Goal: Information Seeking & Learning: Learn about a topic

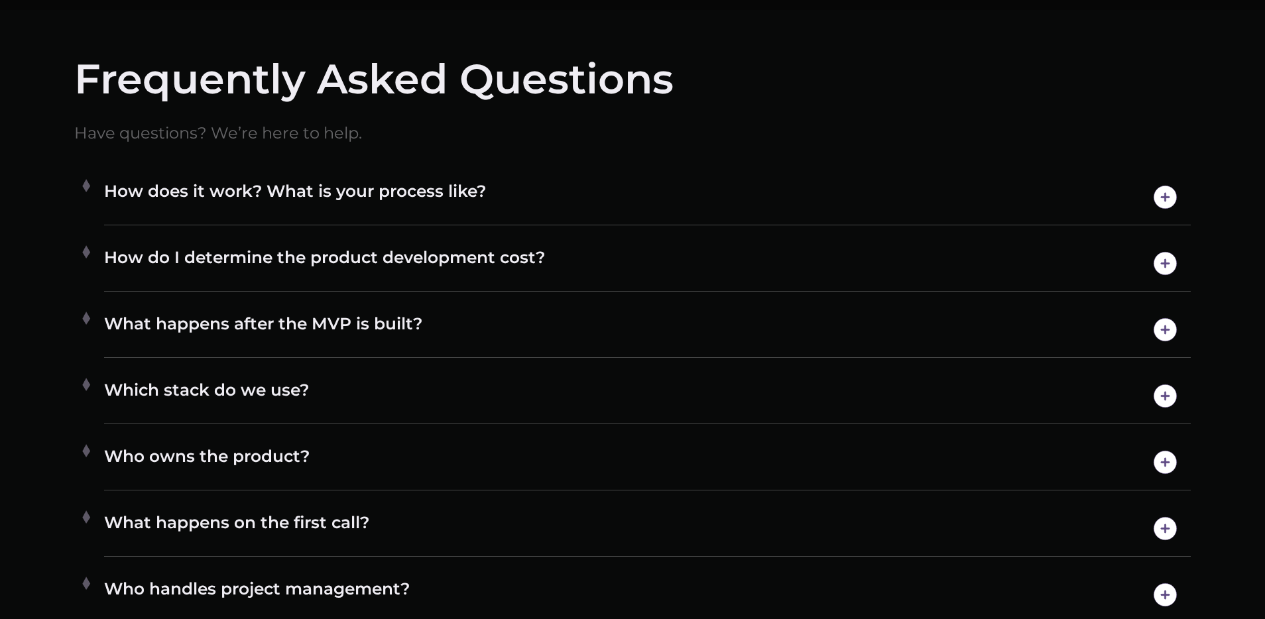
scroll to position [7535, 0]
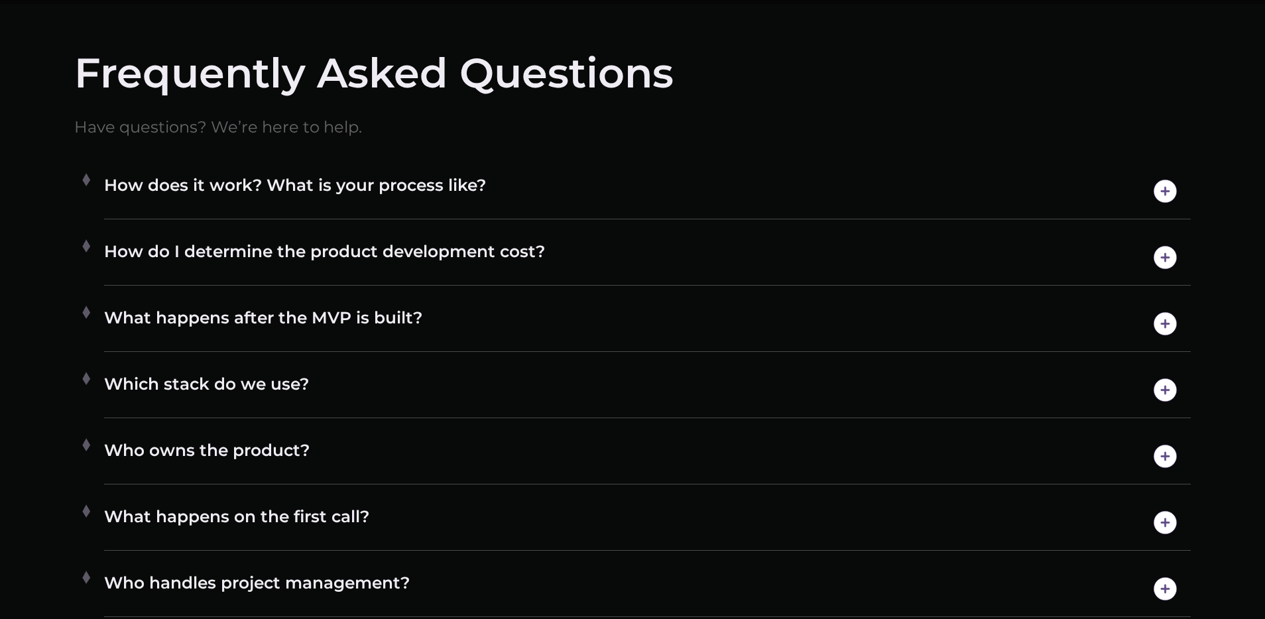
click at [994, 196] on h4 "How does it work? What is your process like?" at bounding box center [647, 191] width 1087 height 34
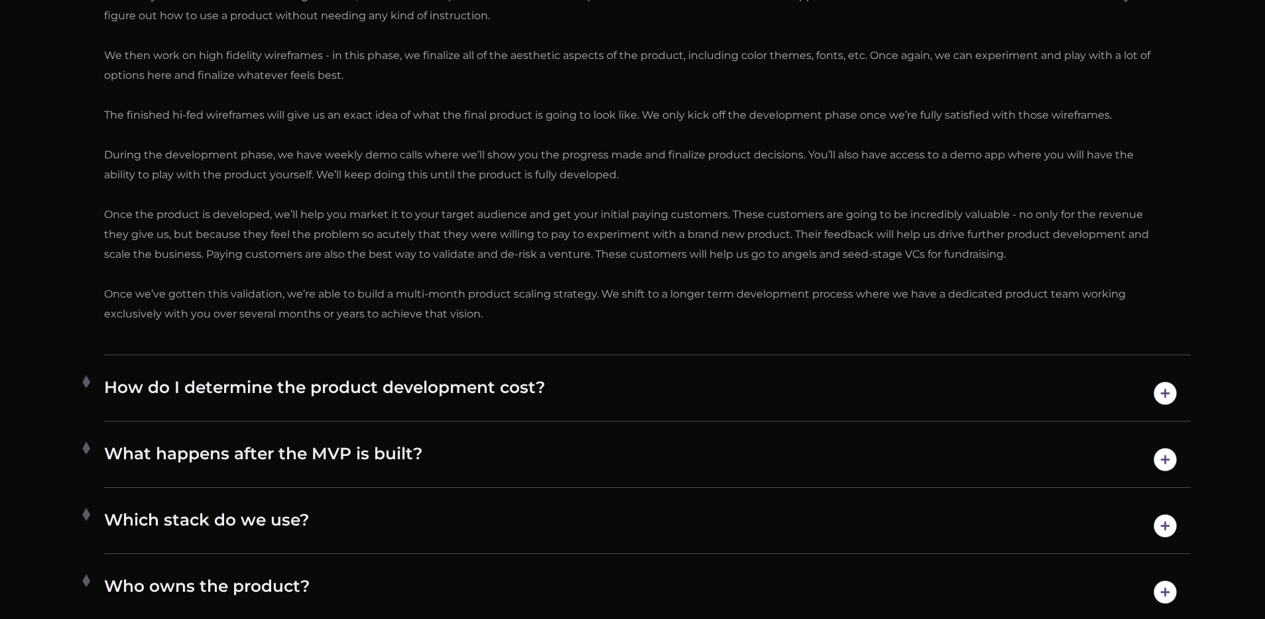
scroll to position [7959, 0]
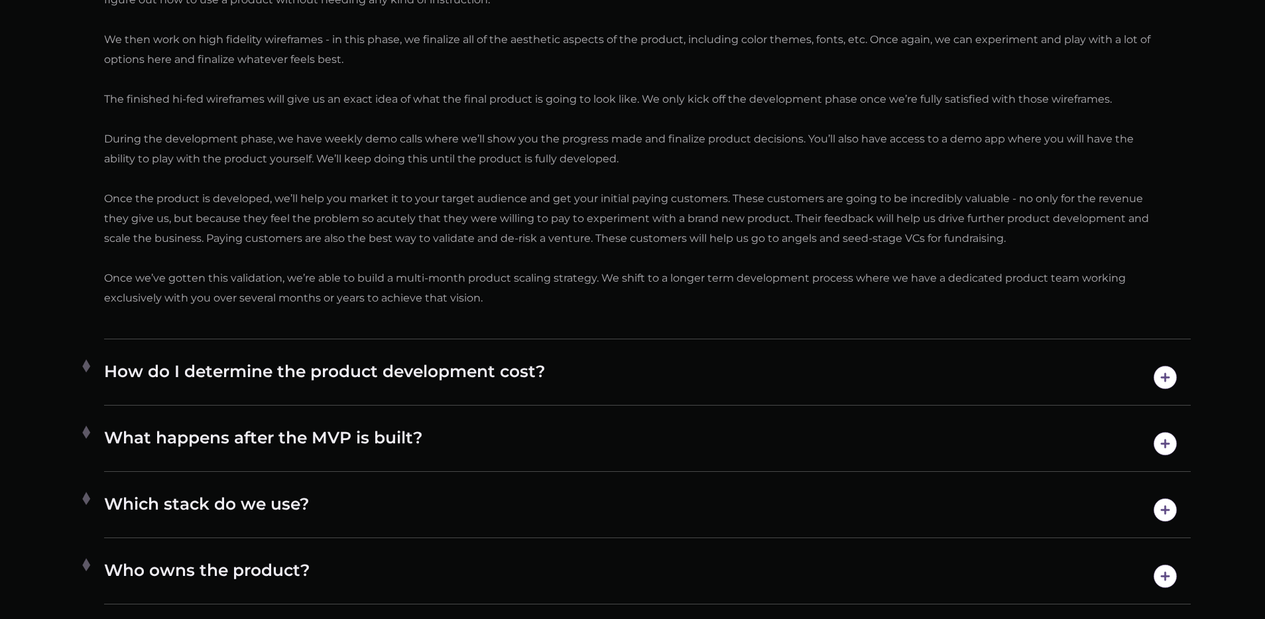
click at [765, 365] on h4 "How do I determine the product development cost?" at bounding box center [647, 378] width 1087 height 34
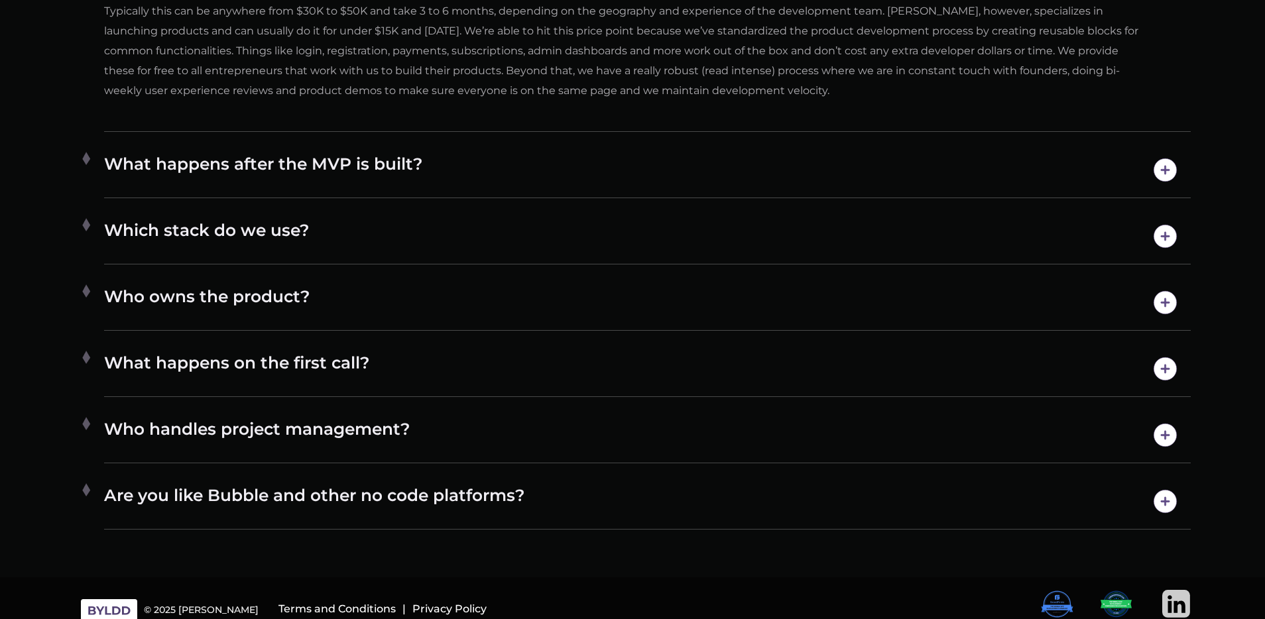
scroll to position [8005, 0]
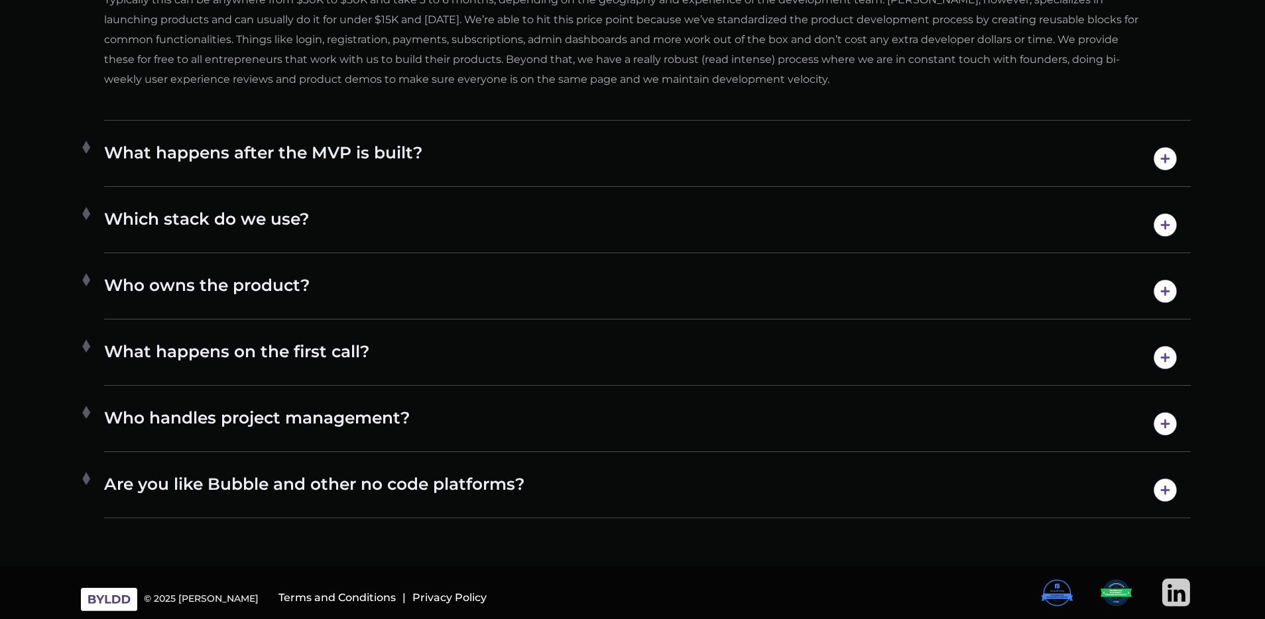
click at [478, 478] on h4 "Are you like Bubble and other no code platforms?" at bounding box center [647, 491] width 1087 height 34
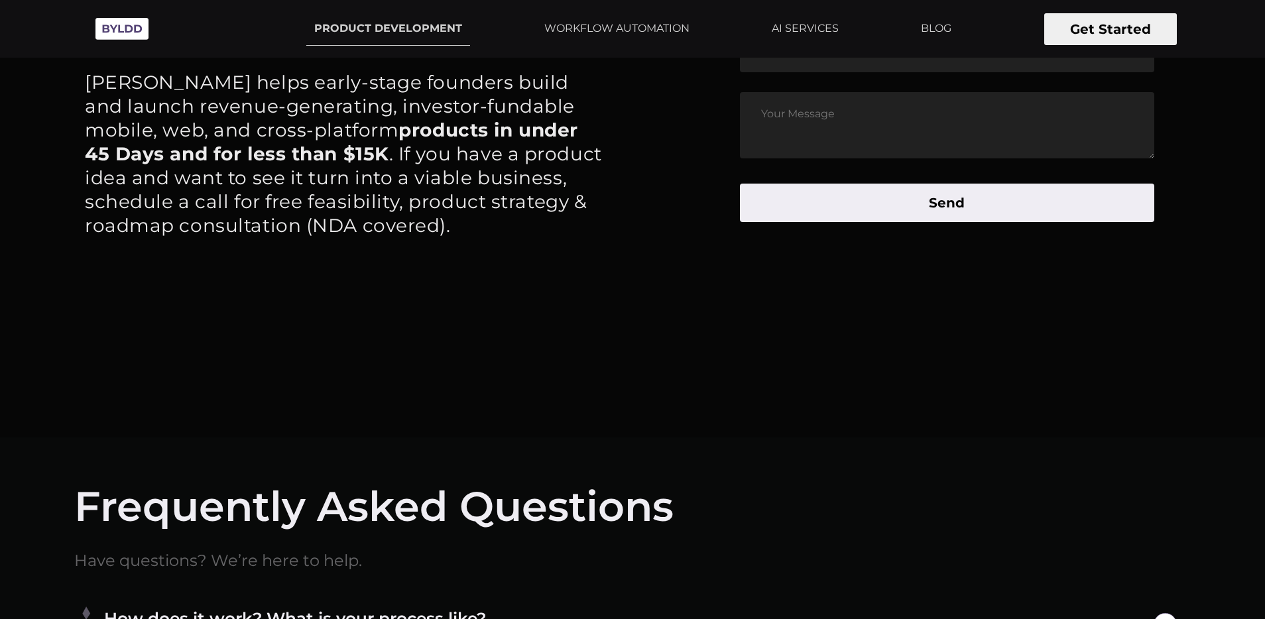
scroll to position [7062, 0]
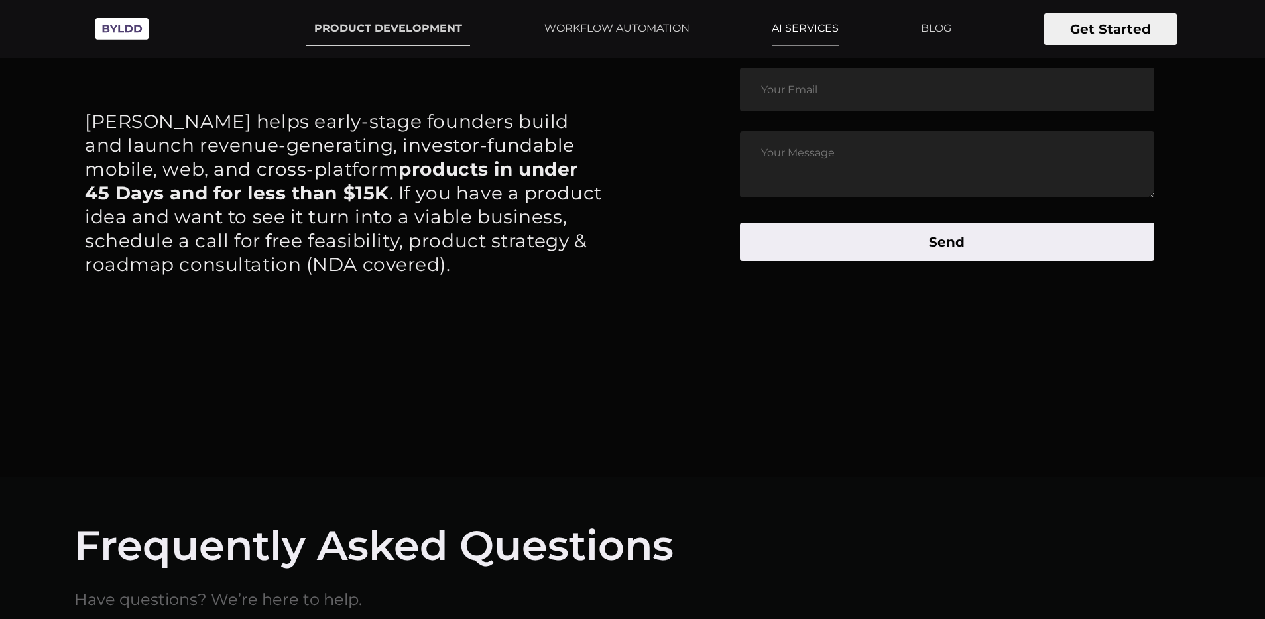
click at [792, 28] on link "AI SERVICES" at bounding box center [805, 28] width 83 height 33
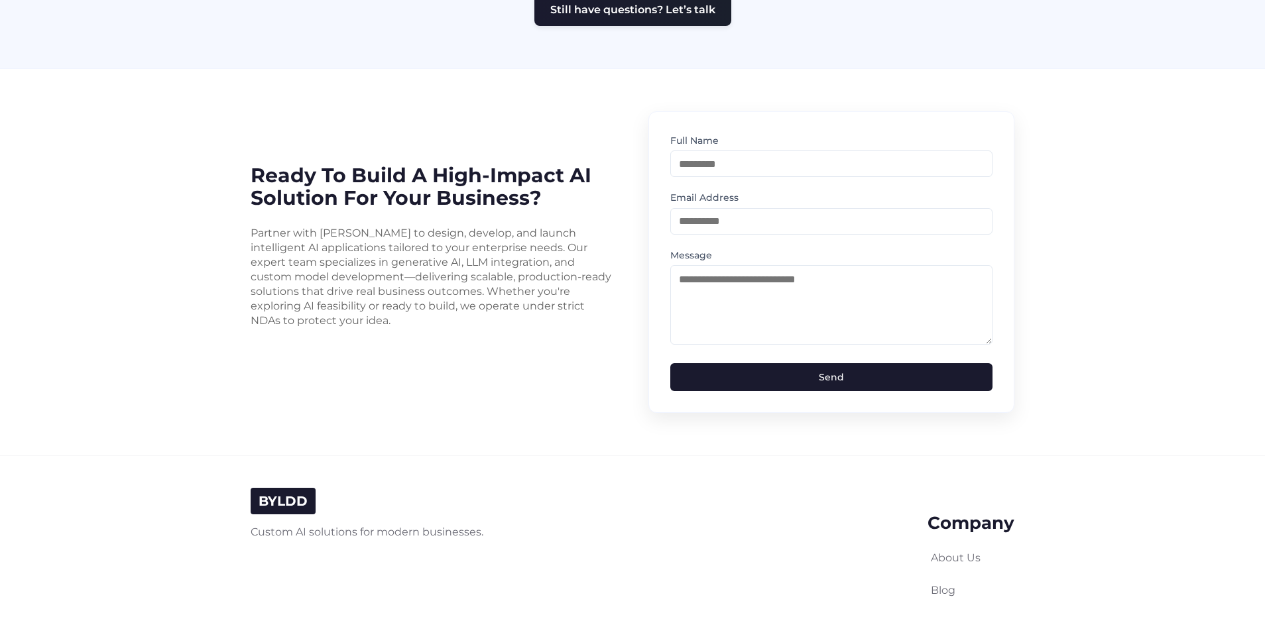
scroll to position [3300, 0]
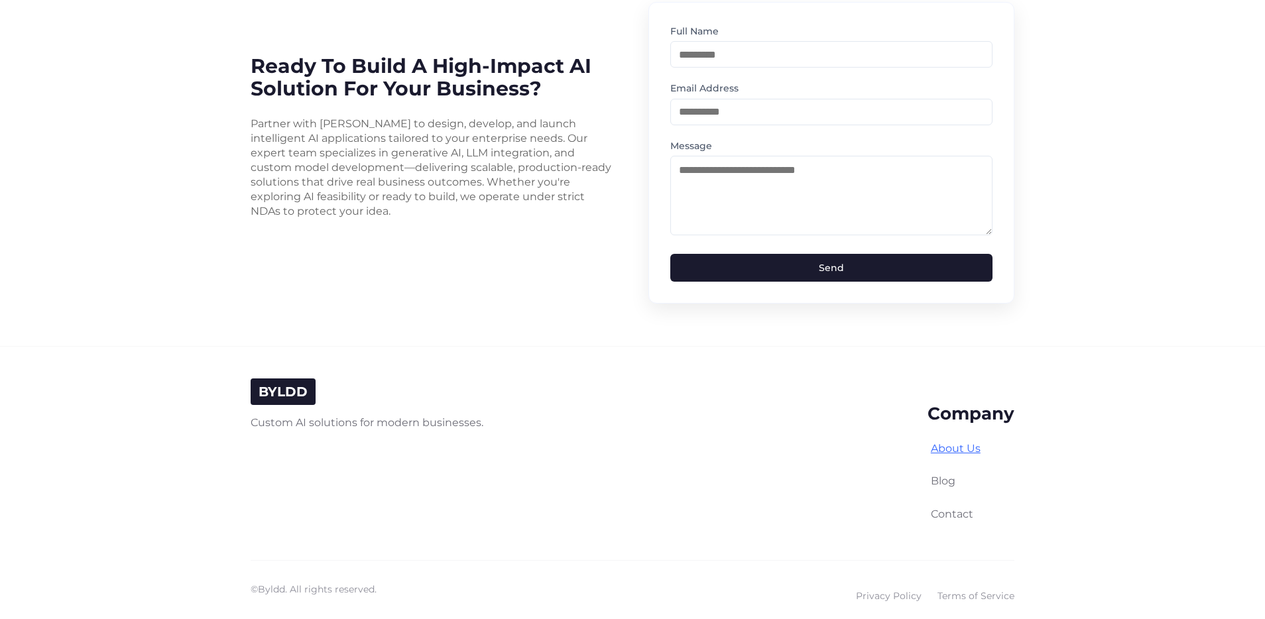
click at [967, 442] on link "About Us" at bounding box center [956, 448] width 50 height 13
click at [955, 508] on link "Contact" at bounding box center [952, 514] width 42 height 13
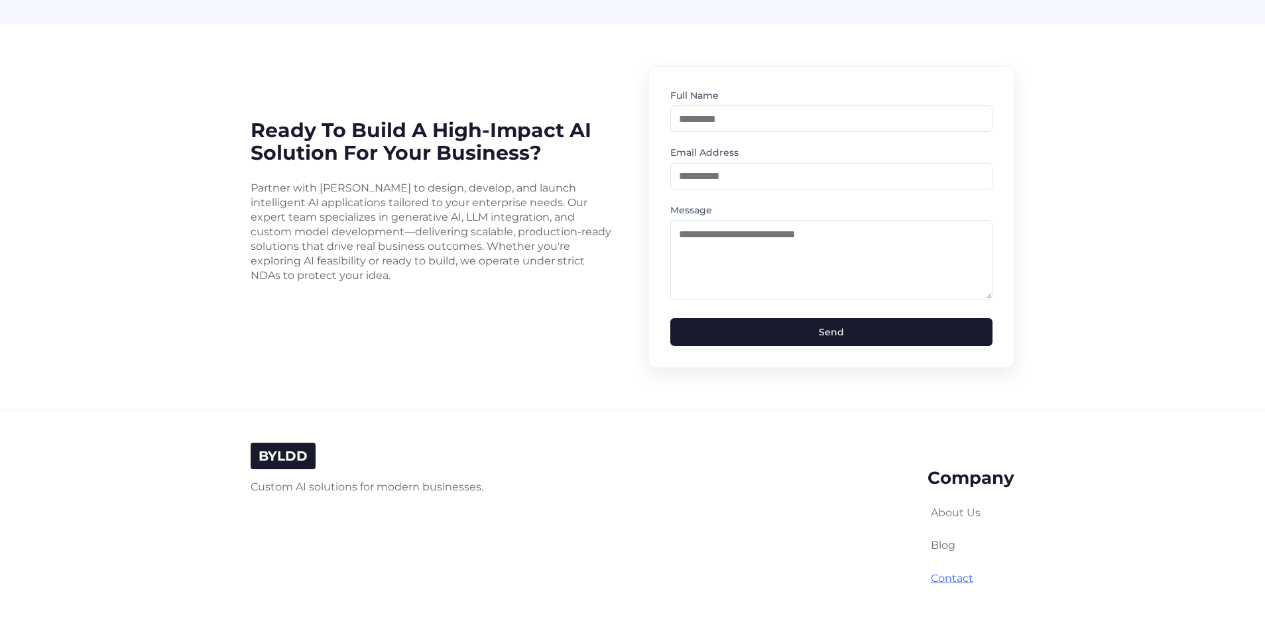
click at [956, 572] on link "Contact" at bounding box center [952, 578] width 42 height 13
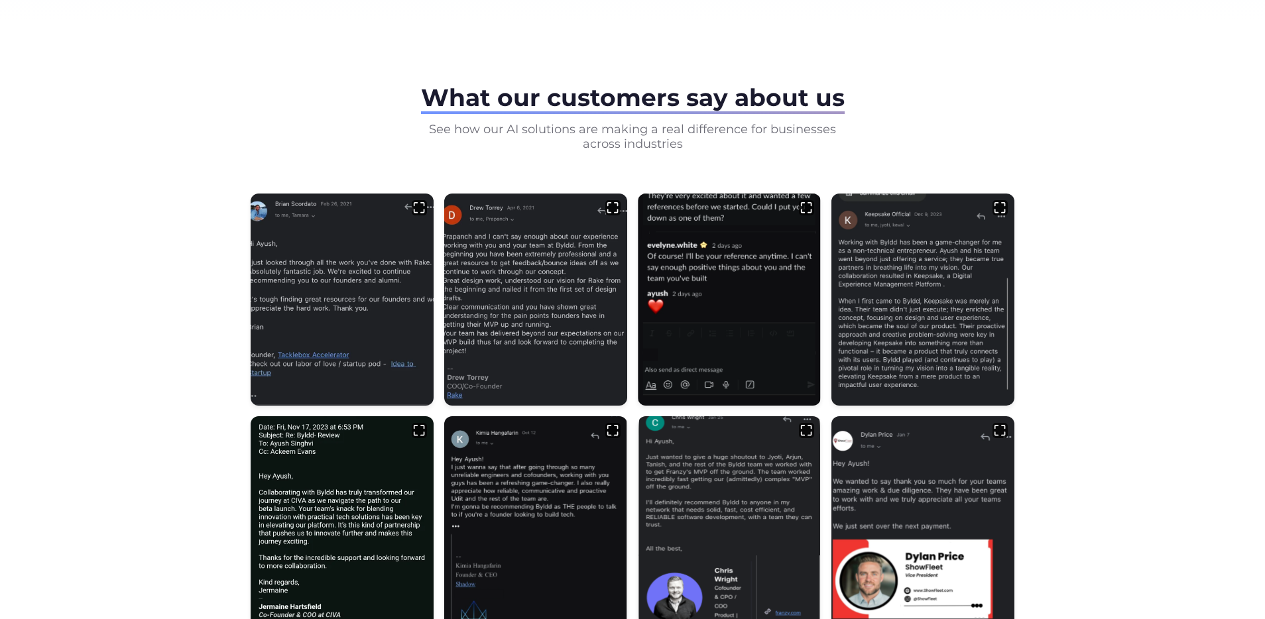
scroll to position [0, 0]
